Goal: Task Accomplishment & Management: Use online tool/utility

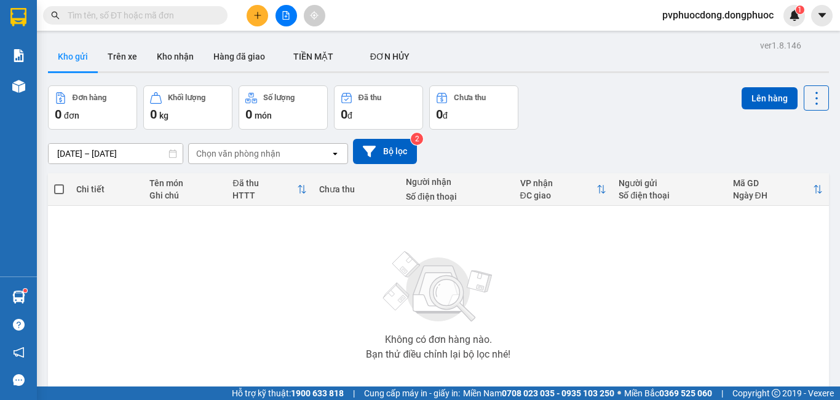
click at [110, 60] on button "Trên xe" at bounding box center [122, 56] width 49 height 29
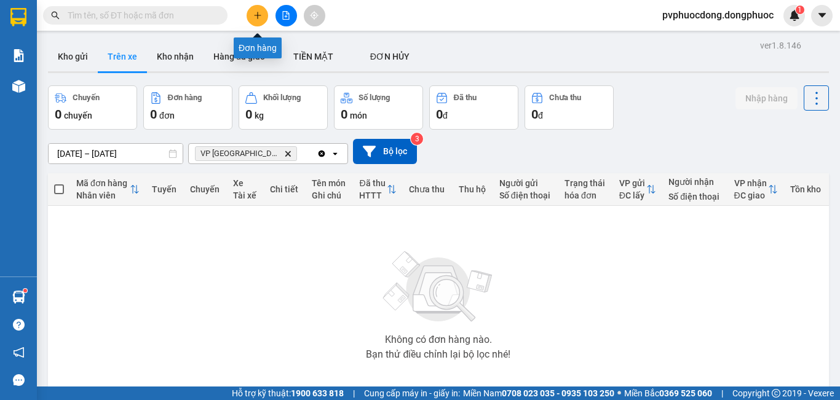
click at [254, 22] on button at bounding box center [257, 16] width 22 height 22
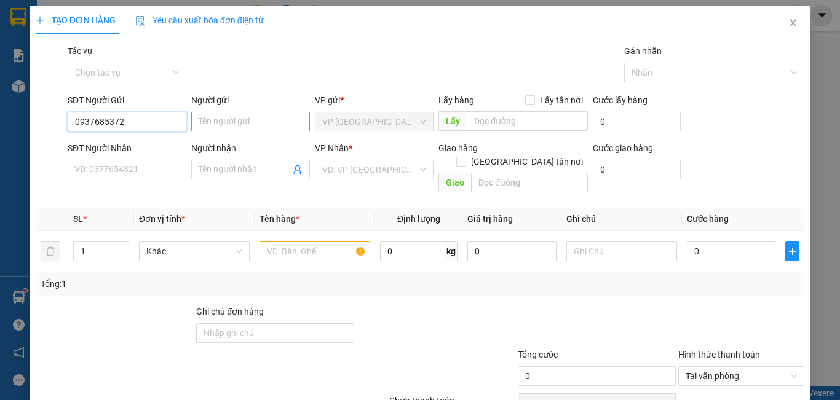
type input "0937685372"
click at [233, 116] on input "Người gửi" at bounding box center [250, 122] width 119 height 20
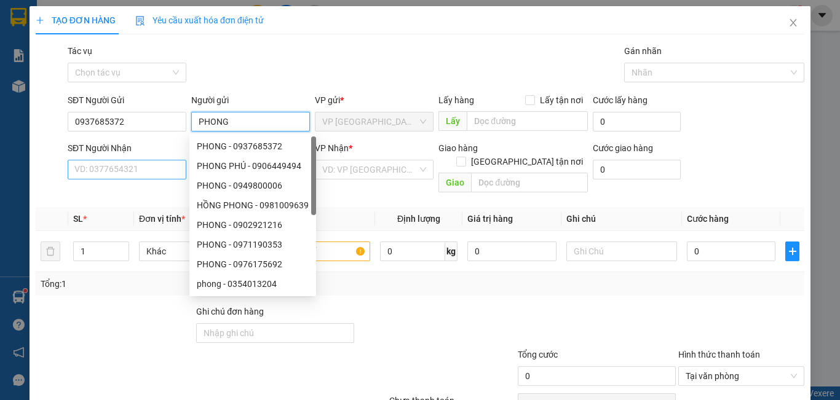
type input "PHONG"
click at [96, 167] on input "SĐT Người Nhận" at bounding box center [127, 170] width 119 height 20
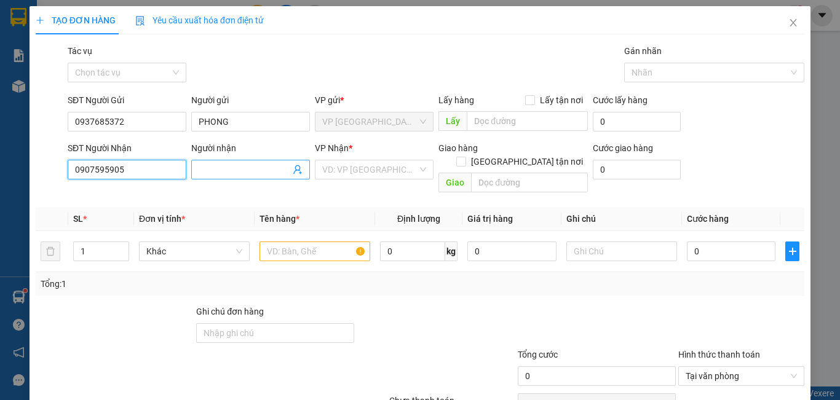
type input "0907595905"
click at [244, 173] on input "Người nhận" at bounding box center [245, 170] width 92 height 14
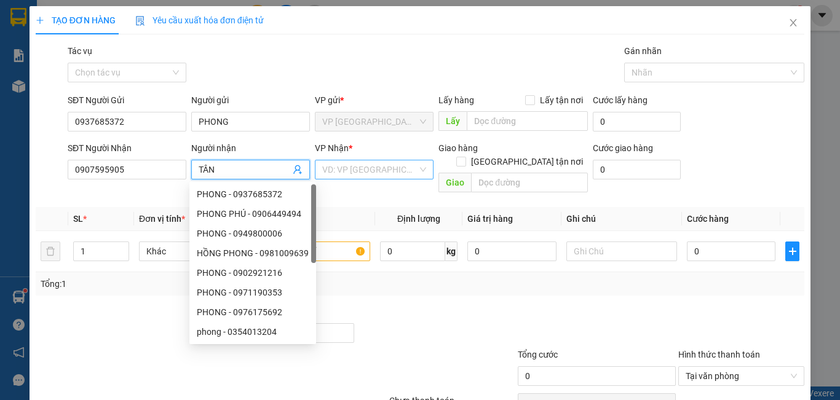
type input "TÂN"
click at [374, 166] on input "search" at bounding box center [369, 169] width 95 height 18
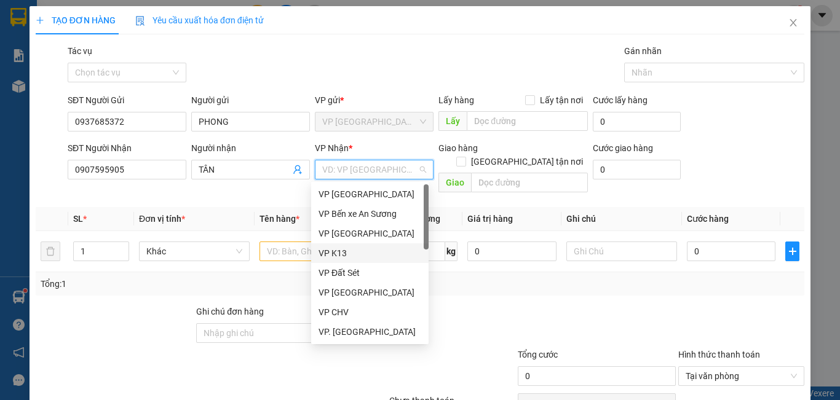
scroll to position [184, 0]
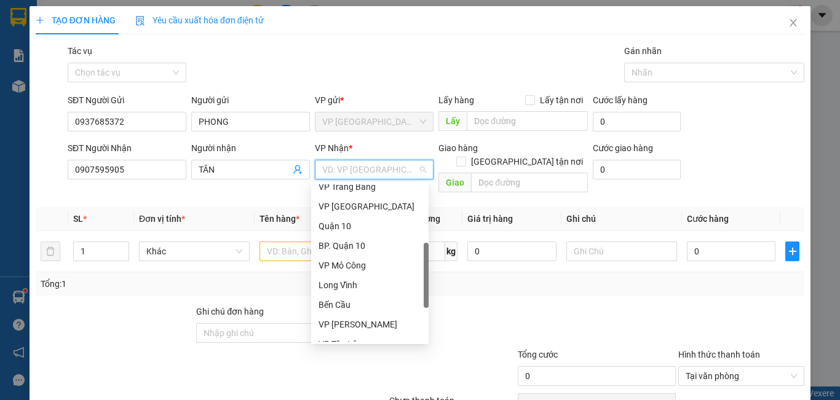
click at [369, 245] on div "BP. Quận 10" at bounding box center [369, 246] width 103 height 14
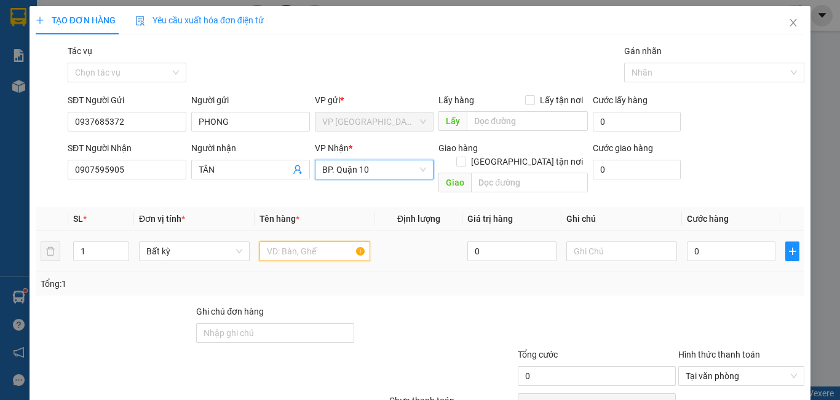
click at [303, 242] on input "text" at bounding box center [314, 252] width 111 height 20
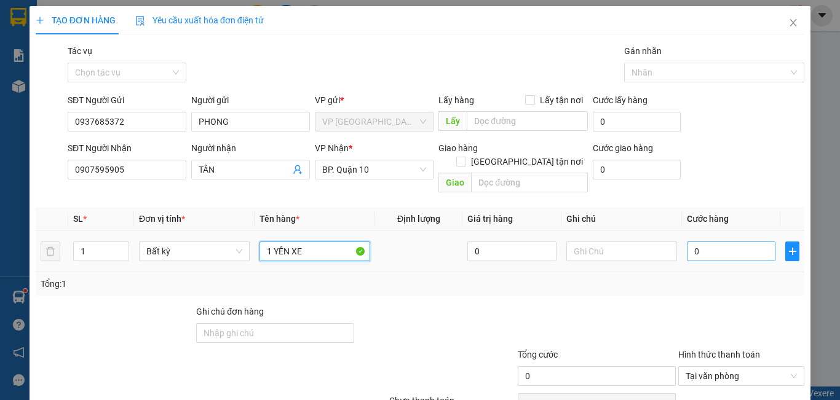
type input "1 YÊN XE"
click at [744, 242] on input "0" at bounding box center [730, 252] width 88 height 20
type input "3"
type input "30"
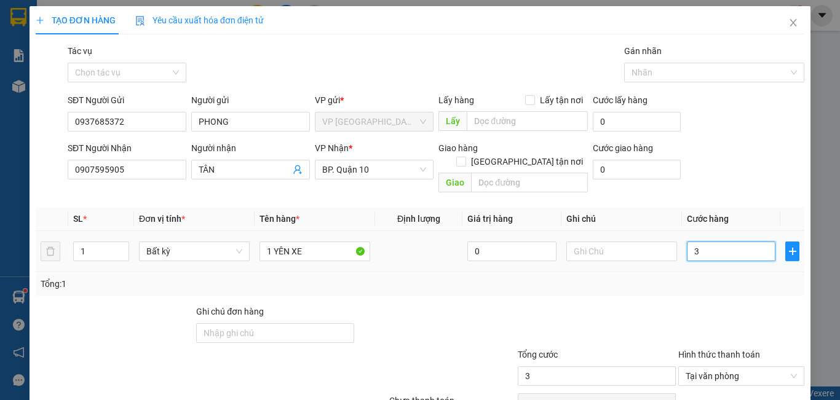
type input "30"
type input "30.000"
click at [683, 288] on div "Transit Pickup Surcharge Ids Transit Deliver Surcharge Ids Transit Deliver Surc…" at bounding box center [420, 244] width 768 height 400
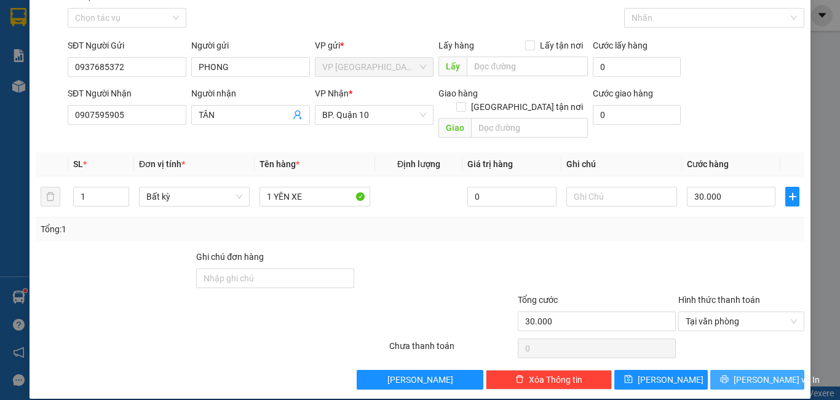
click at [744, 373] on span "[PERSON_NAME] và In" at bounding box center [776, 380] width 86 height 14
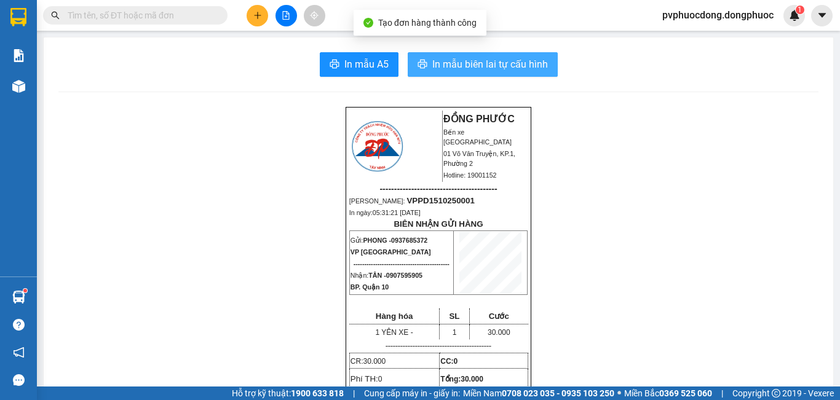
click at [472, 57] on span "In mẫu biên lai tự cấu hình" at bounding box center [490, 64] width 116 height 15
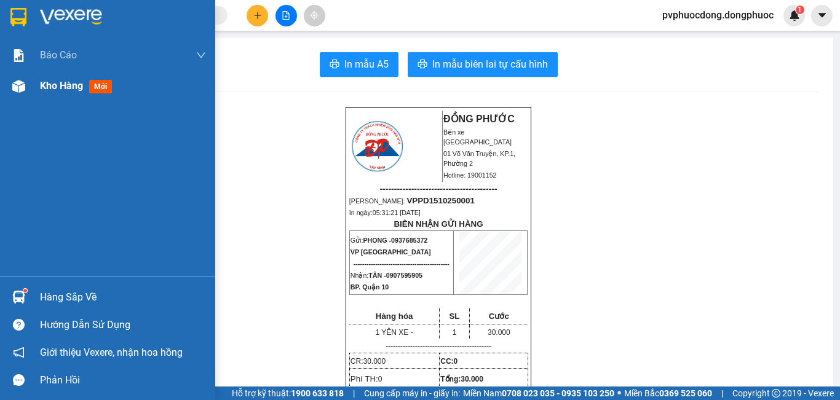
drag, startPoint x: 28, startPoint y: 83, endPoint x: 34, endPoint y: 79, distance: 7.5
click at [29, 83] on div at bounding box center [19, 87] width 22 height 22
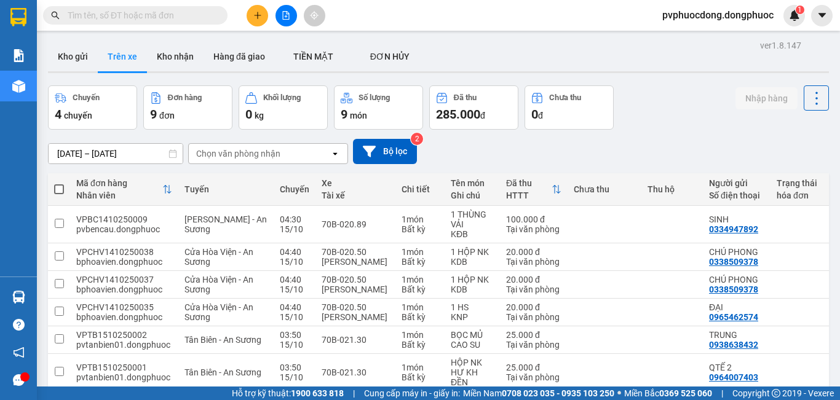
click at [240, 157] on div "Chọn văn phòng nhận" at bounding box center [238, 153] width 84 height 12
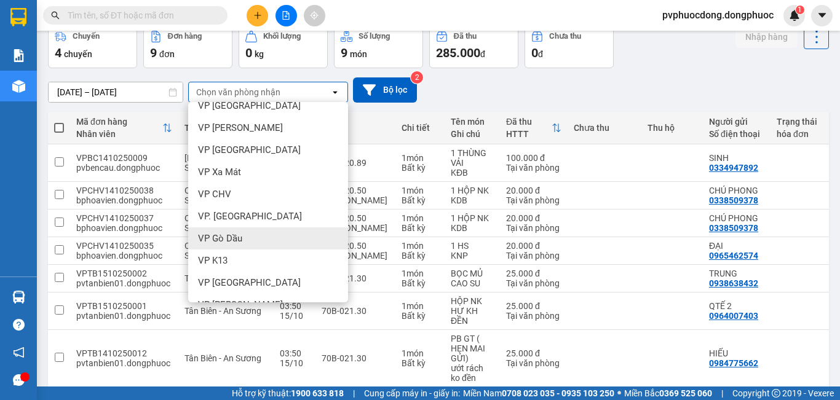
scroll to position [246, 0]
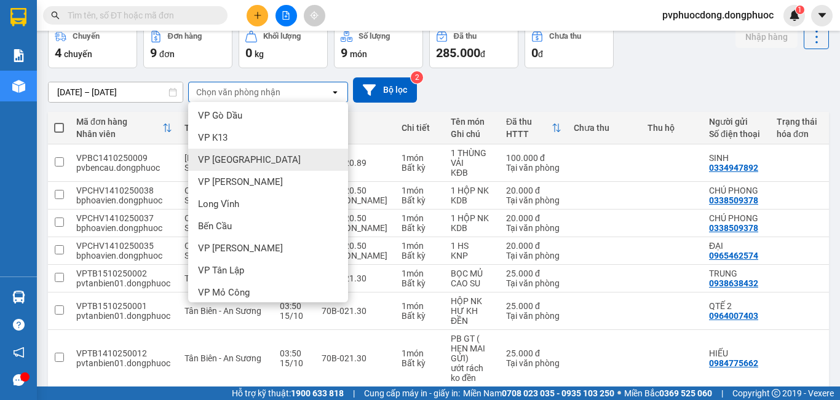
click at [266, 154] on div "VP [GEOGRAPHIC_DATA]" at bounding box center [268, 160] width 160 height 22
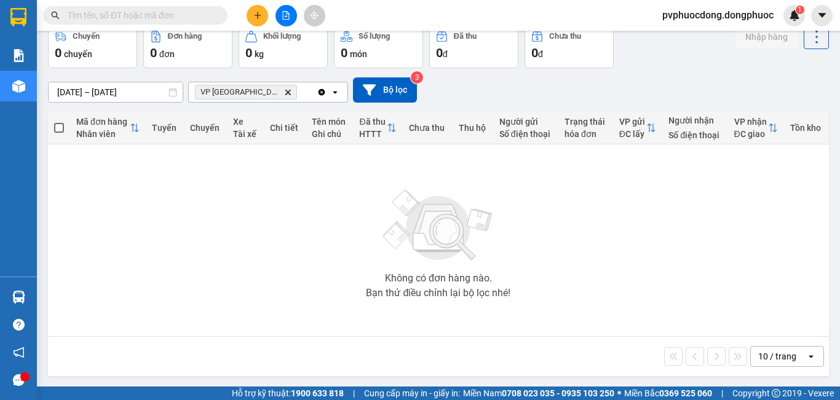
scroll to position [0, 0]
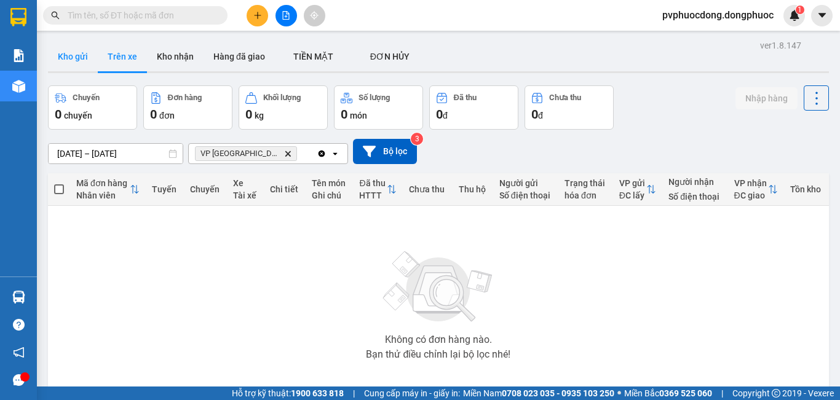
click at [93, 60] on button "Kho gửi" at bounding box center [73, 56] width 50 height 29
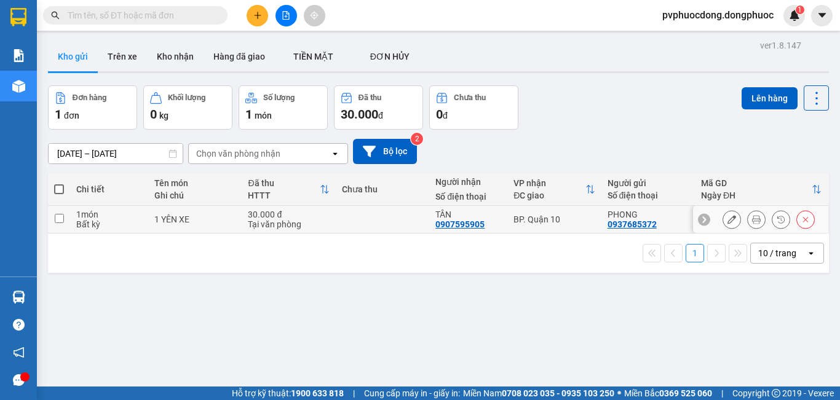
click at [70, 208] on td "1 món Bất kỳ" at bounding box center [109, 220] width 78 height 28
checkbox input "true"
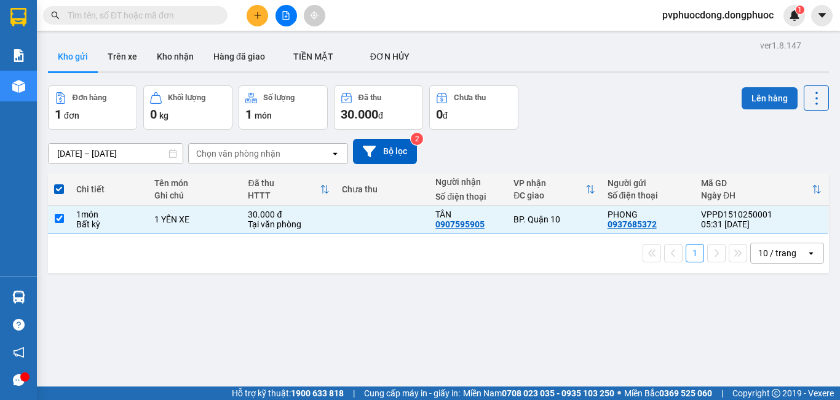
click at [763, 92] on button "Lên hàng" at bounding box center [769, 98] width 56 height 22
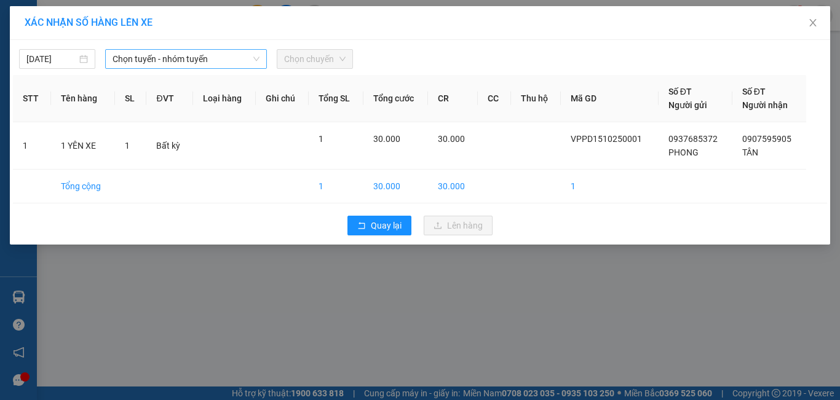
click at [252, 65] on span "Chọn tuyến - nhóm tuyến" at bounding box center [185, 59] width 147 height 18
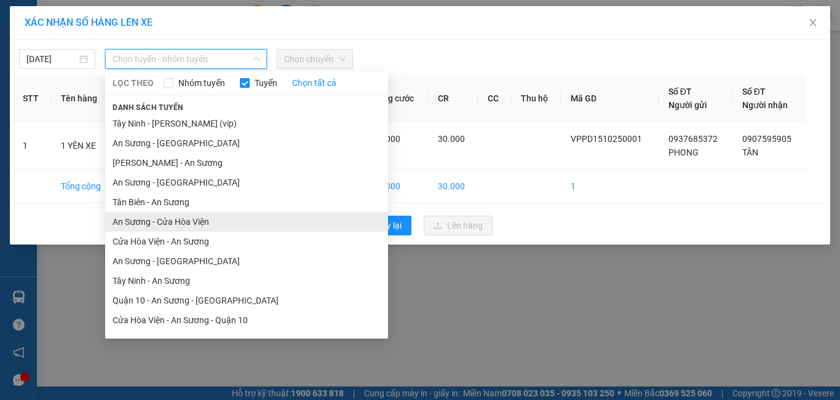
scroll to position [55, 0]
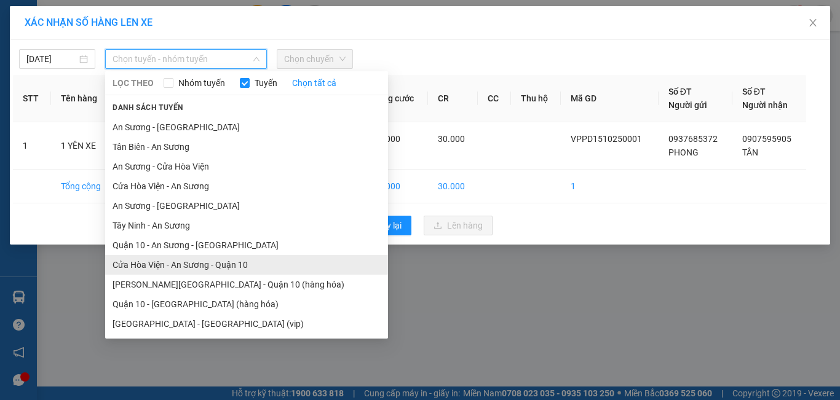
click at [164, 265] on li "Cửa Hòa Viện - An Sương - Quận 10" at bounding box center [246, 265] width 283 height 20
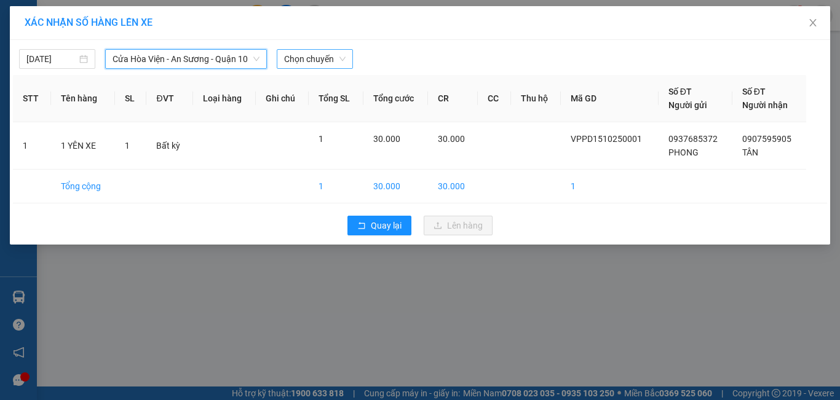
click at [322, 65] on span "Chọn chuyến" at bounding box center [314, 59] width 61 height 18
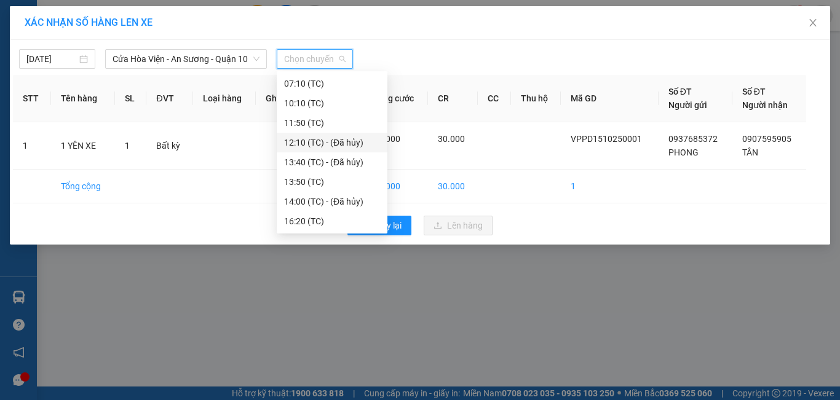
scroll to position [0, 0]
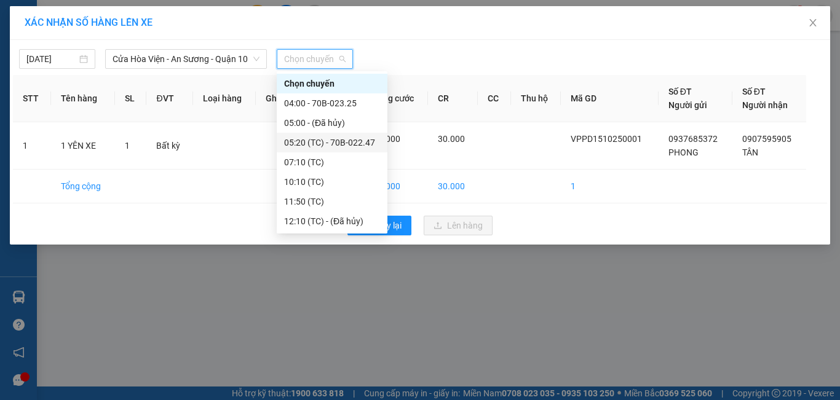
click at [364, 137] on div "05:20 (TC) - 70B-022.47" at bounding box center [332, 143] width 96 height 14
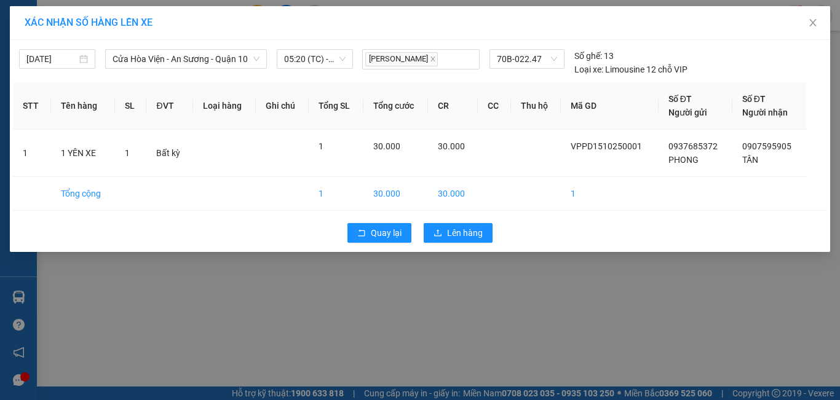
click at [439, 222] on div "Quay lại Lên hàng" at bounding box center [420, 233] width 814 height 32
click at [443, 230] on button "Lên hàng" at bounding box center [457, 233] width 69 height 20
